Goal: Information Seeking & Learning: Learn about a topic

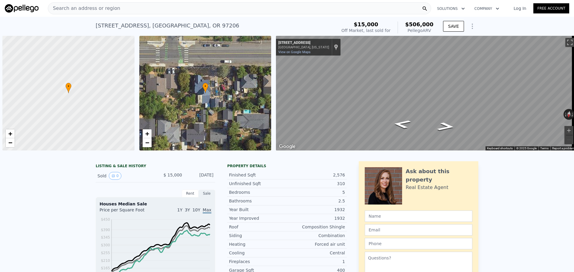
scroll to position [0, 2]
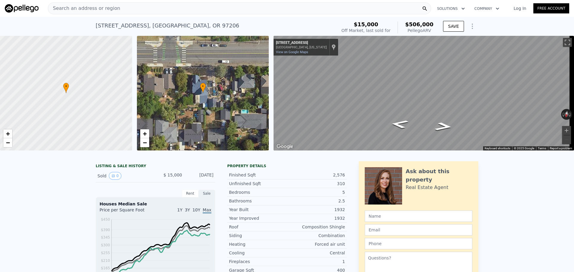
click at [102, 7] on span "Search an address or region" at bounding box center [84, 8] width 72 height 7
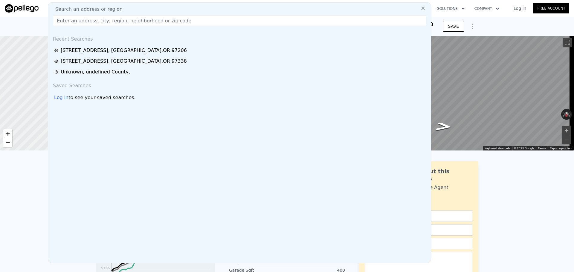
click at [118, 22] on input "text" at bounding box center [239, 20] width 373 height 11
click at [124, 27] on div "Search an address or region Recent Searches [STREET_ADDRESS] [STREET_ADDRESS] U…" at bounding box center [239, 132] width 383 height 261
click at [123, 24] on input "text" at bounding box center [239, 20] width 373 height 11
paste input "[STREET_ADDRESS]"
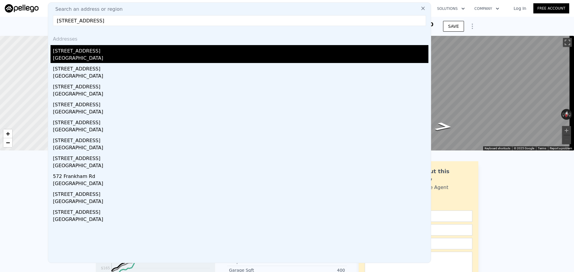
type input "[STREET_ADDRESS]"
click at [111, 56] on div "[GEOGRAPHIC_DATA]" at bounding box center [240, 59] width 375 height 8
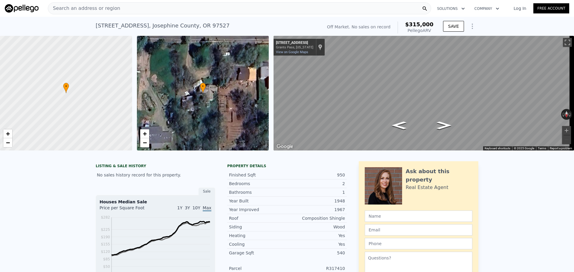
type input "3"
type input "4"
type input "1.5"
type input "2000"
type input "2403"
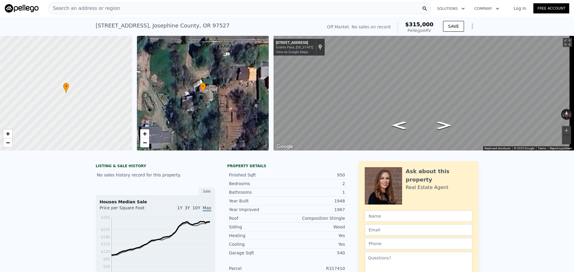
type input "7405"
type input "9147"
type input "$ 506,000"
type input "6"
type input "$ 456,982"
